Goal: Navigation & Orientation: Find specific page/section

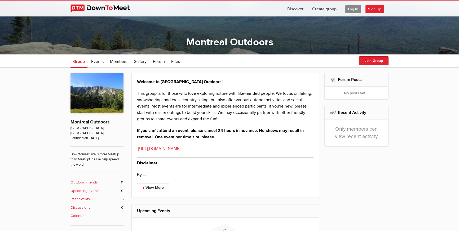
scroll to position [29, 0]
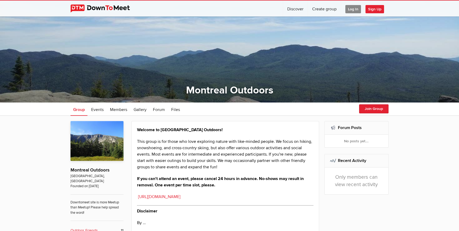
click at [351, 11] on span "Log In" at bounding box center [354, 9] width 16 height 8
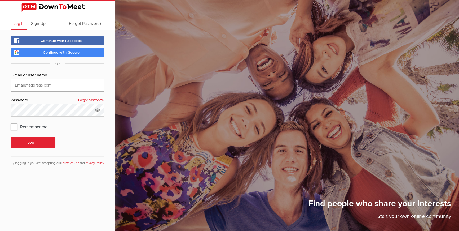
click at [55, 83] on input "text" at bounding box center [58, 85] width 94 height 13
type input "[EMAIL_ADDRESS][DOMAIN_NAME]"
click at [45, 141] on button "Log In" at bounding box center [33, 142] width 45 height 11
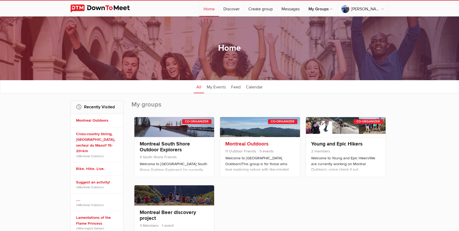
click at [234, 144] on link "Montreal Outdoors" at bounding box center [246, 144] width 43 height 6
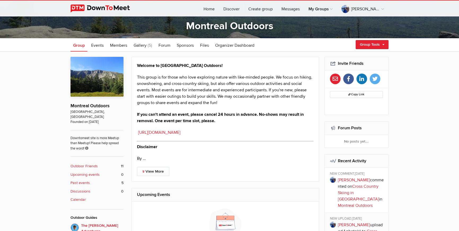
scroll to position [29, 0]
